Goal: Transaction & Acquisition: Book appointment/travel/reservation

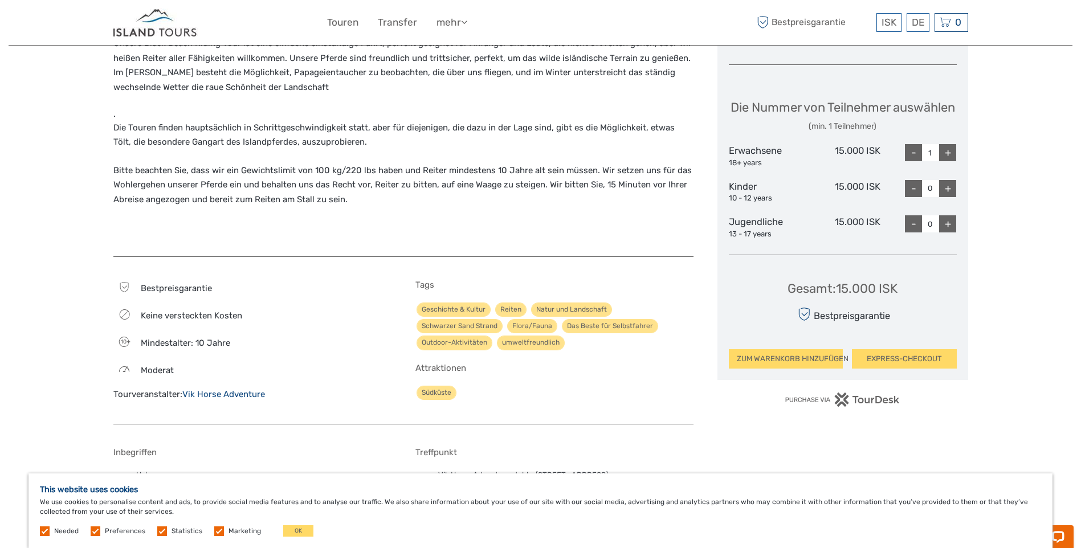
scroll to position [456, 0]
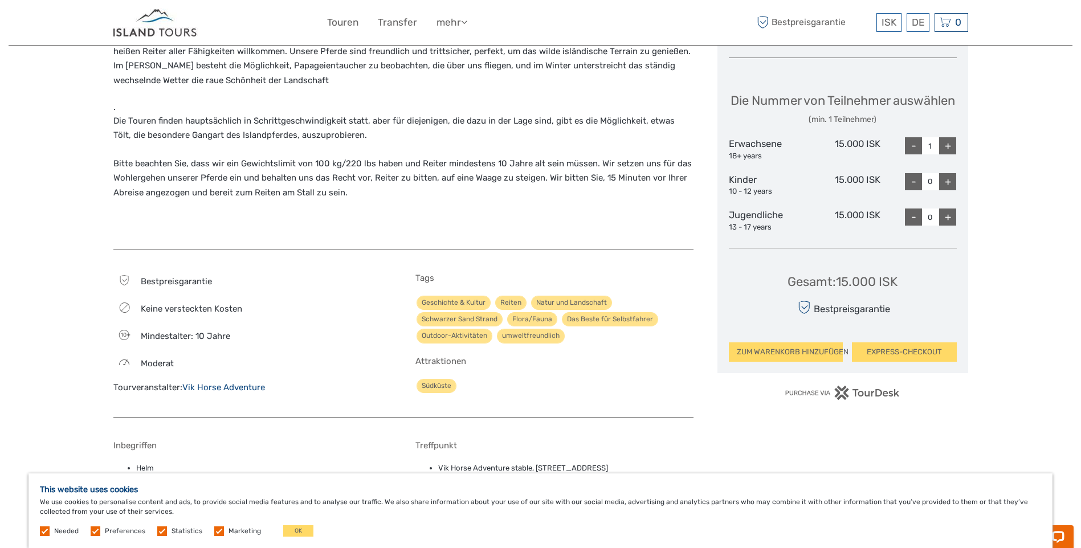
click at [227, 386] on link "Vik Horse Adventure" at bounding box center [223, 387] width 83 height 10
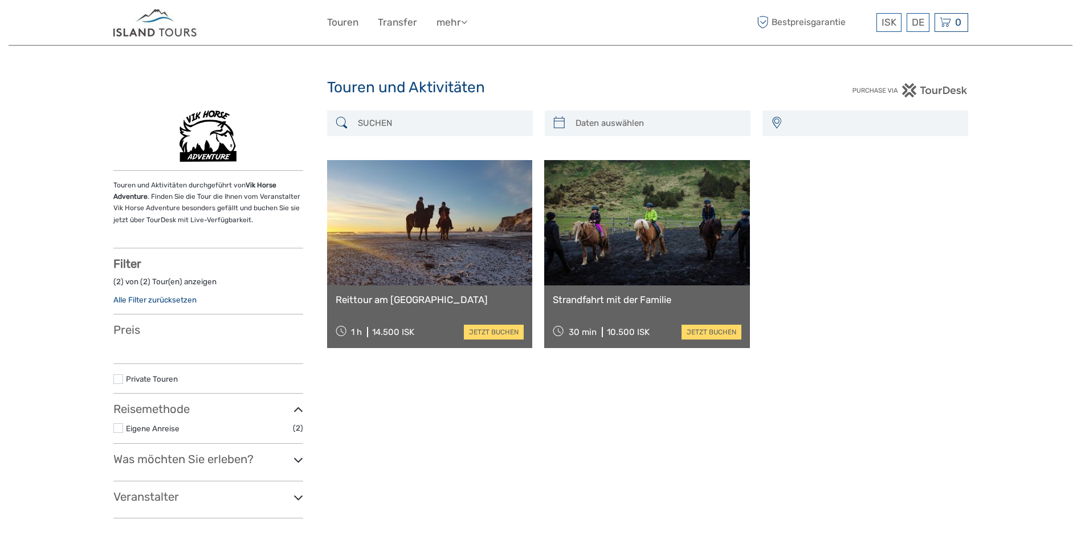
select select
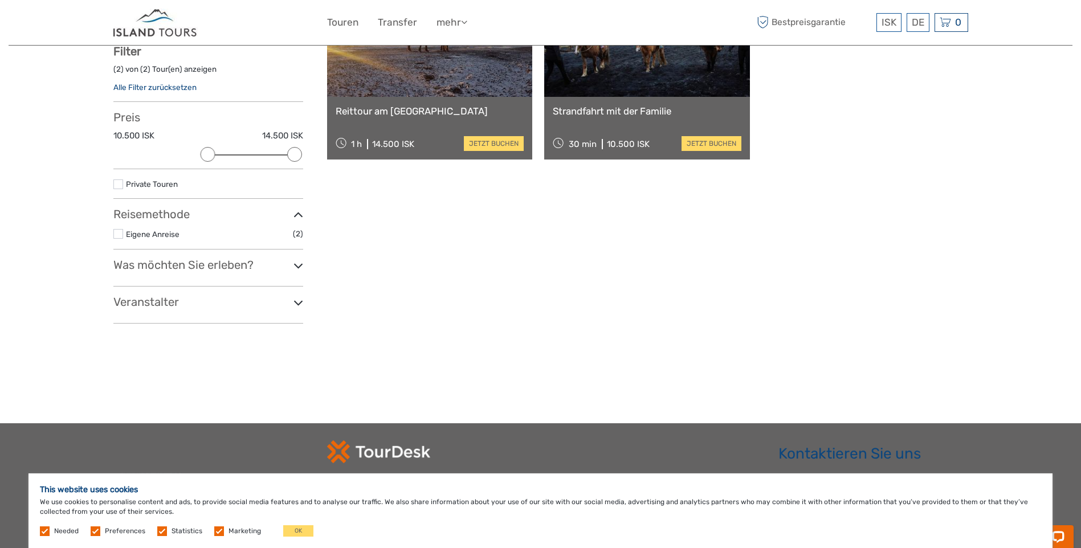
scroll to position [285, 0]
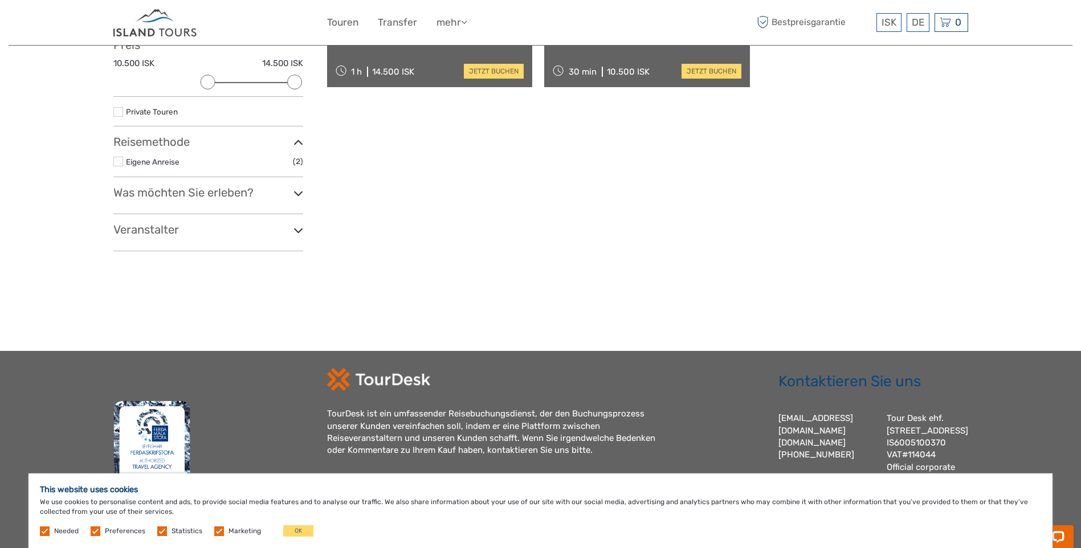
click at [296, 230] on icon at bounding box center [299, 230] width 10 height 15
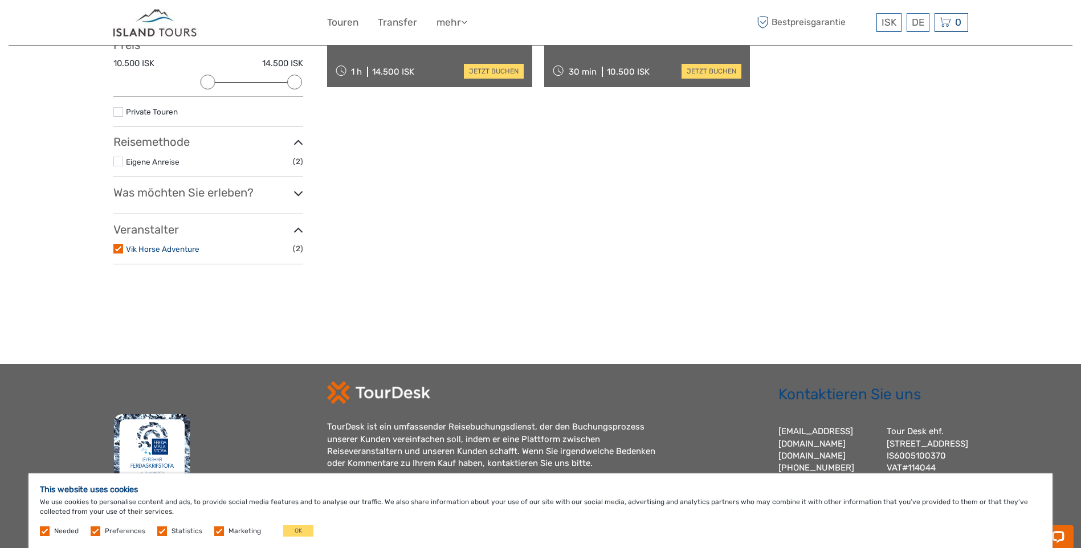
click at [176, 246] on link "Vik Horse Adventure" at bounding box center [163, 249] width 74 height 9
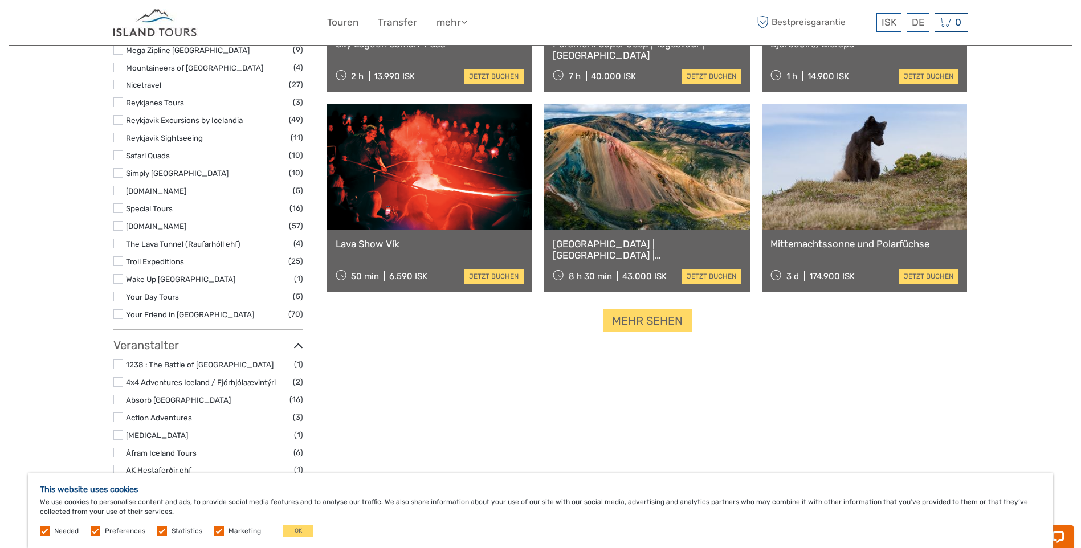
scroll to position [1090, 0]
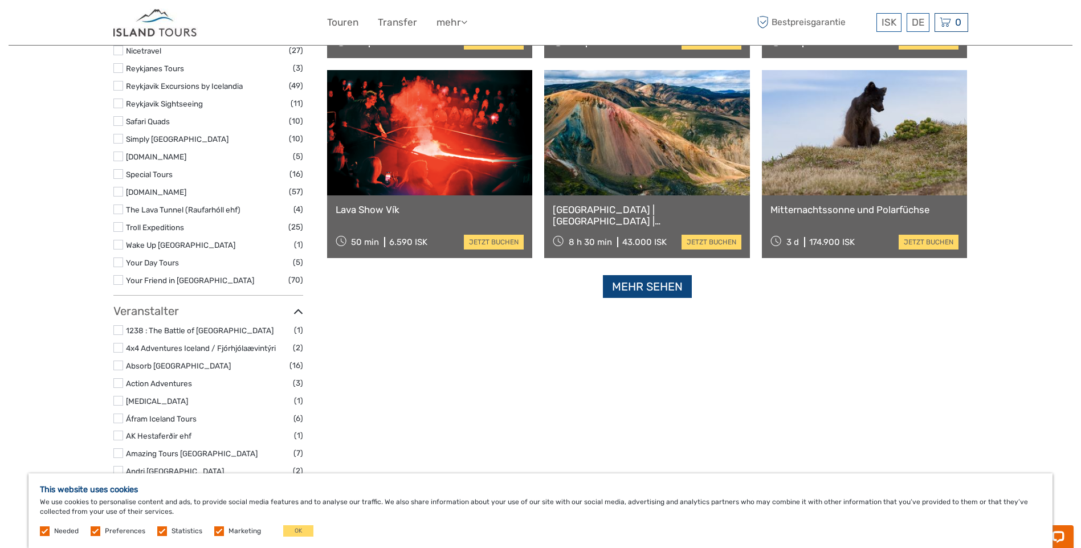
click at [682, 295] on link "Mehr sehen" at bounding box center [647, 286] width 89 height 23
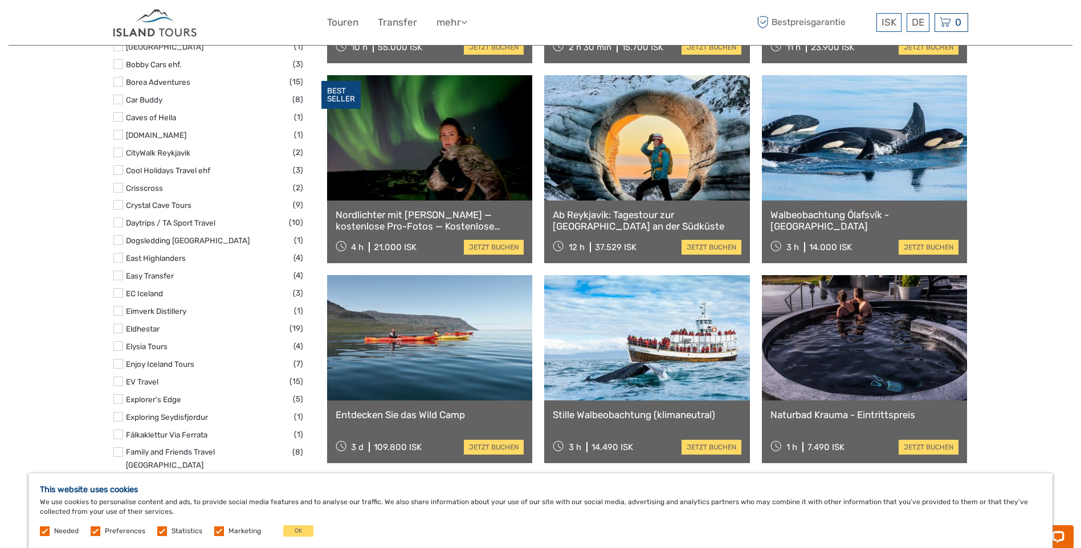
scroll to position [1888, 0]
